Goal: Information Seeking & Learning: Learn about a topic

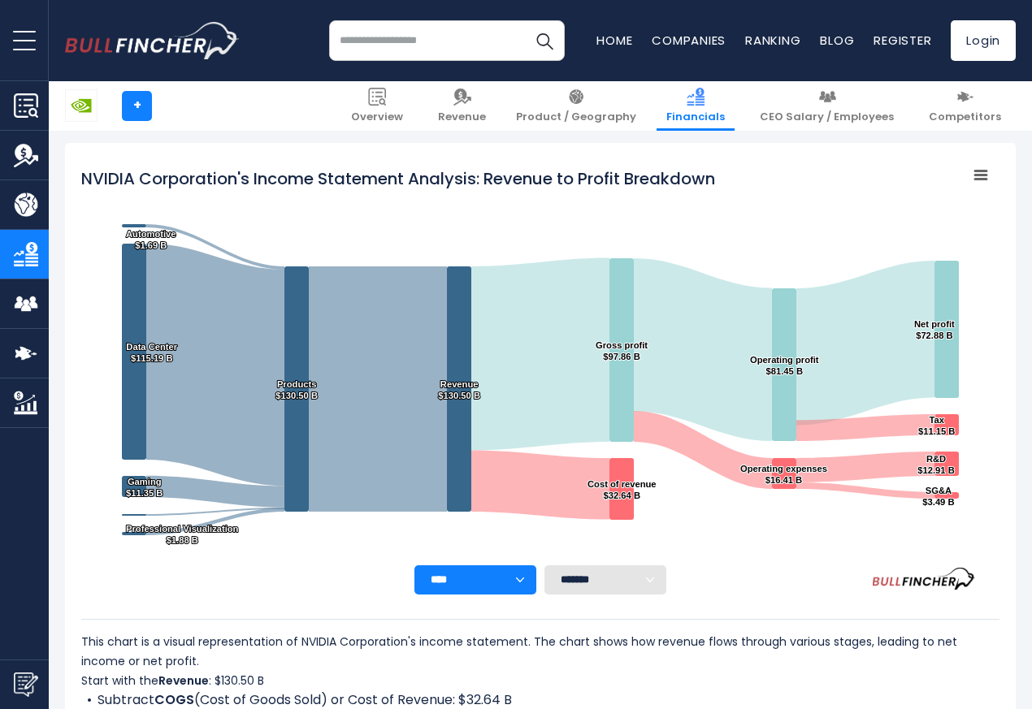
scroll to position [879, 0]
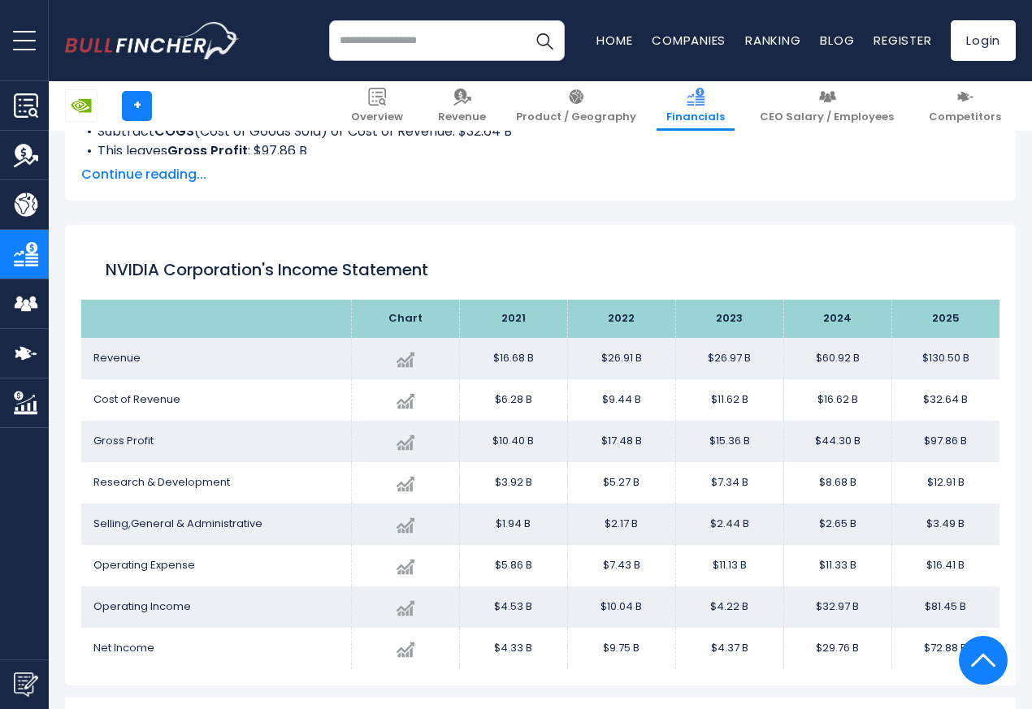
scroll to position [782, 0]
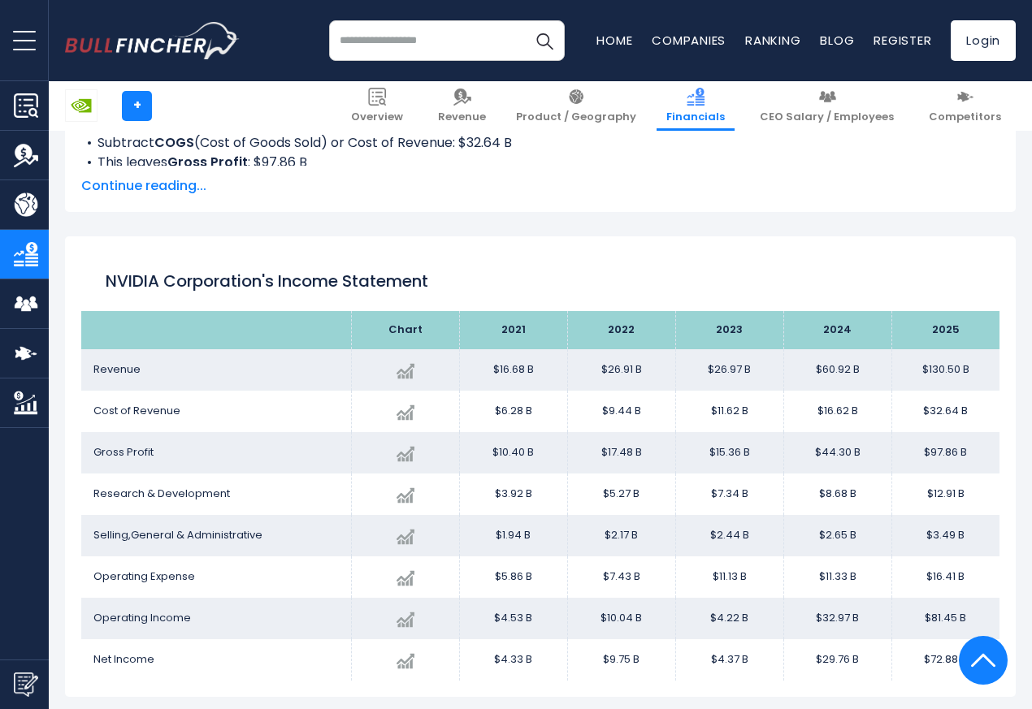
click at [509, 319] on th "2021" at bounding box center [513, 330] width 108 height 38
click at [574, 320] on th "2022" at bounding box center [621, 330] width 108 height 38
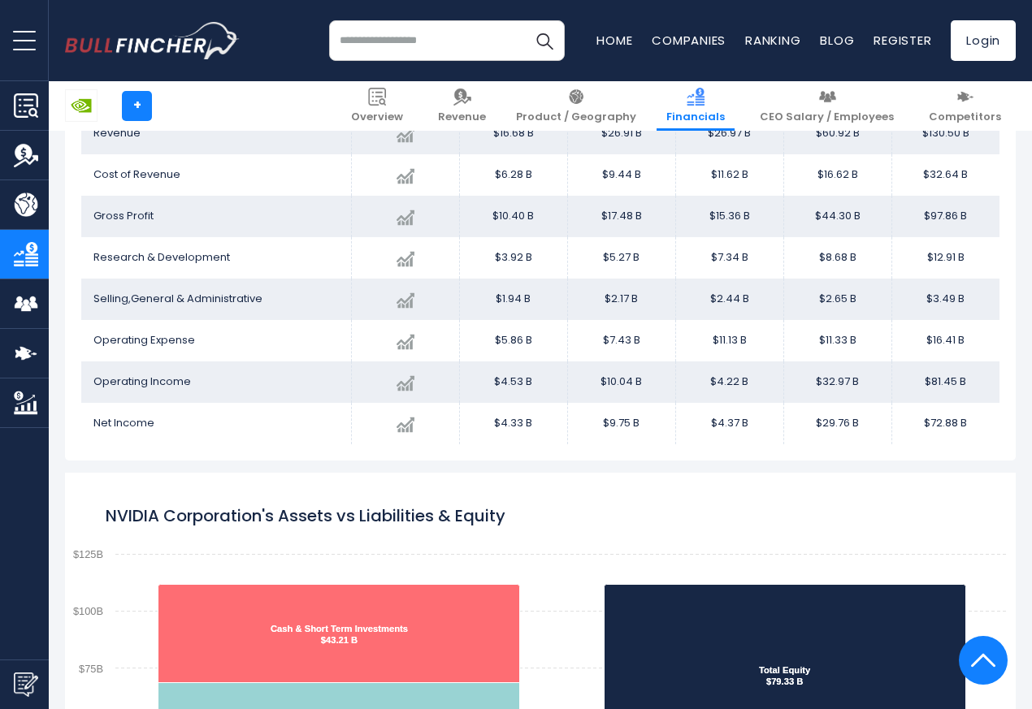
scroll to position [1074, 0]
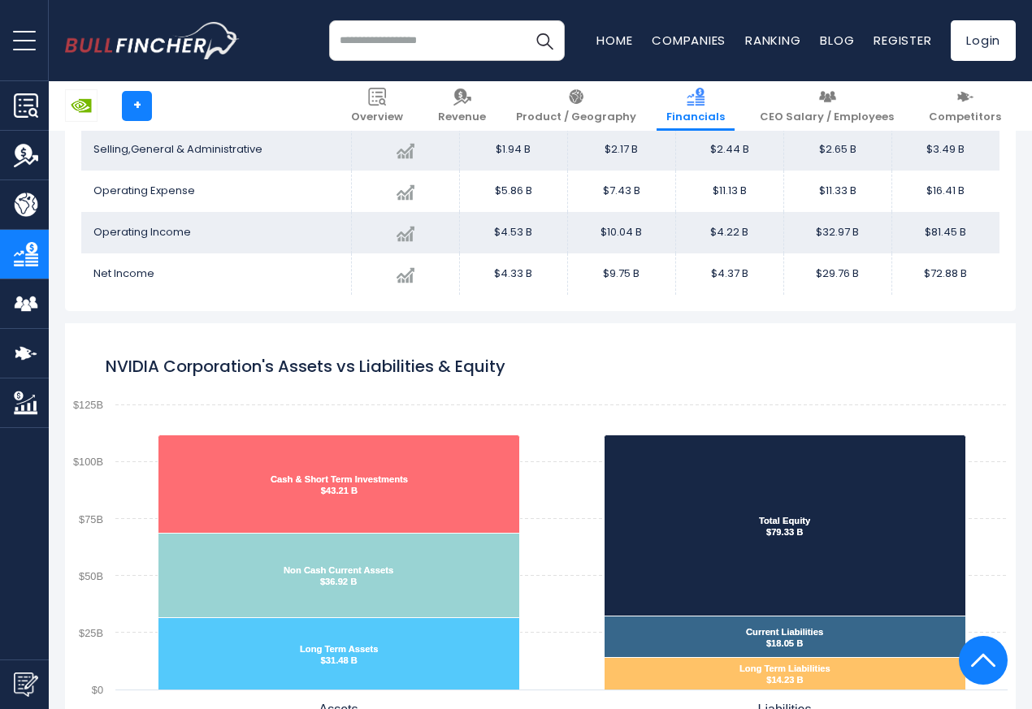
scroll to position [1170, 0]
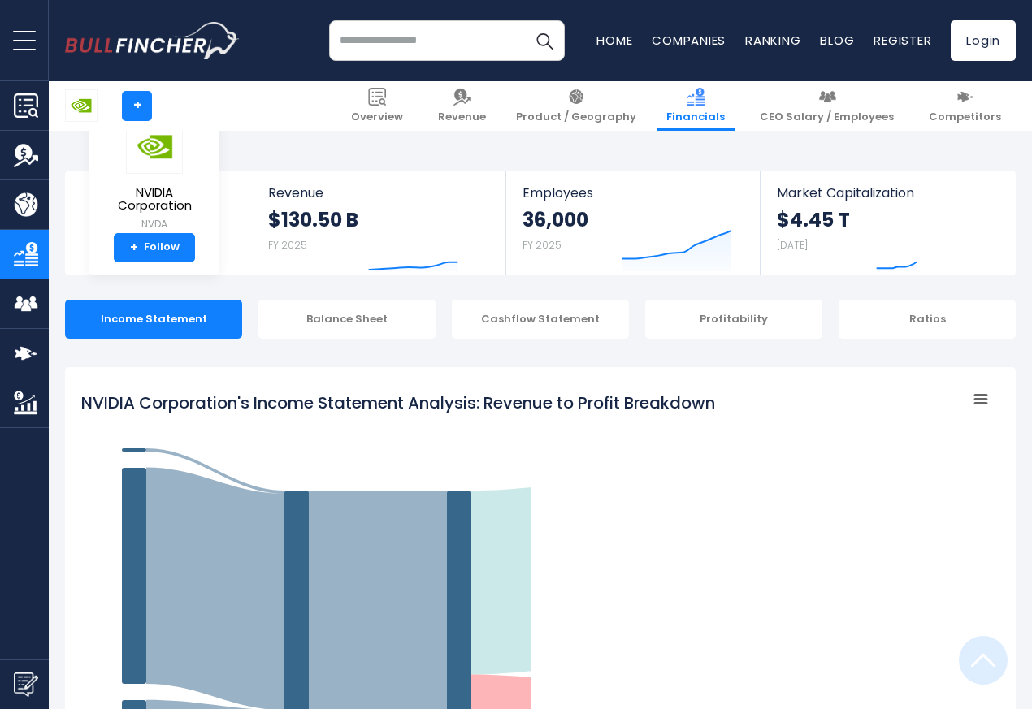
scroll to position [879, 0]
